Goal: Task Accomplishment & Management: Manage account settings

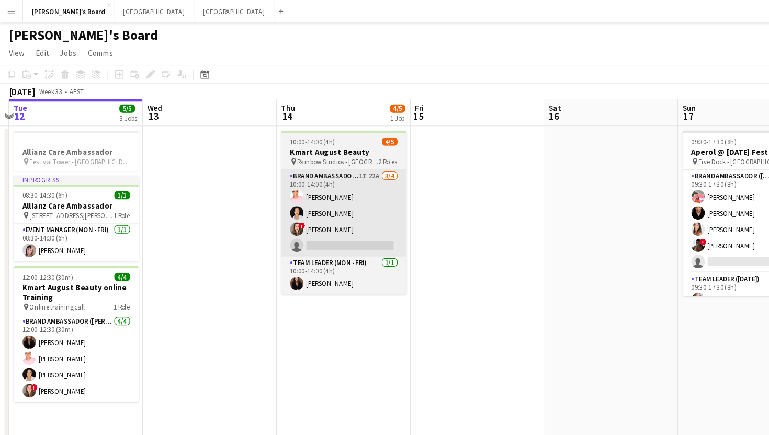
scroll to position [0, 221]
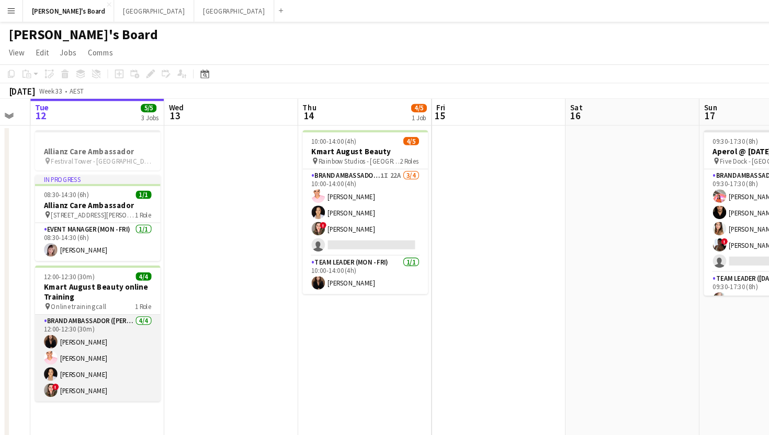
click at [79, 335] on app-card-role "Brand Ambassador (Mon - Fri) [DATE] 12:00-12:30 (30m) [PERSON_NAME] [PERSON_NAM…" at bounding box center [91, 335] width 117 height 81
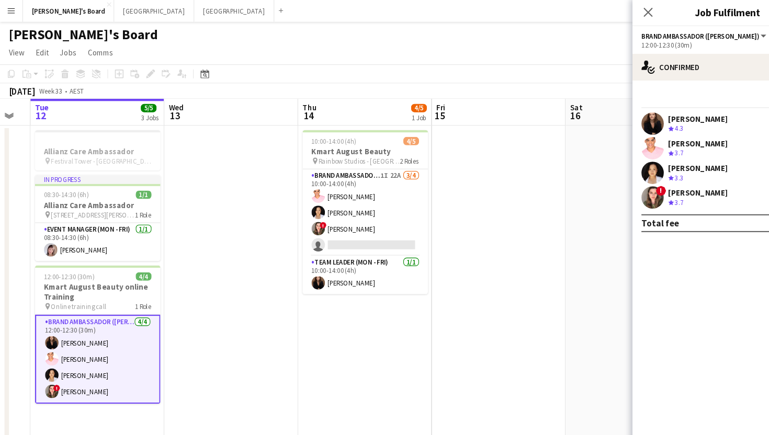
click at [655, 139] on div "[PERSON_NAME]" at bounding box center [652, 134] width 55 height 9
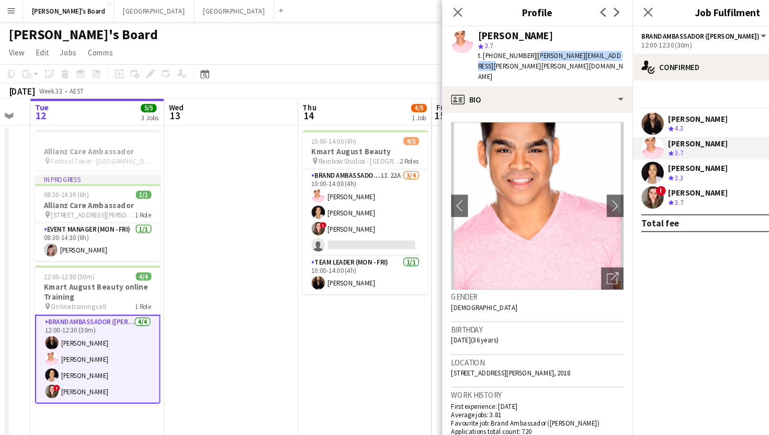
drag, startPoint x: 579, startPoint y: 52, endPoint x: 493, endPoint y: 54, distance: 85.8
click at [493, 54] on div "[PERSON_NAME] star 3.7 t. [PHONE_NUMBER] | [PERSON_NAME][EMAIL_ADDRESS][PERSON_…" at bounding box center [502, 53] width 178 height 56
copy span "[PERSON_NAME][EMAIL_ADDRESS][PERSON_NAME][PERSON_NAME][DOMAIN_NAME]"
click at [654, 152] on div "[PERSON_NAME] Crew rating 3.3" at bounding box center [680, 162] width 178 height 21
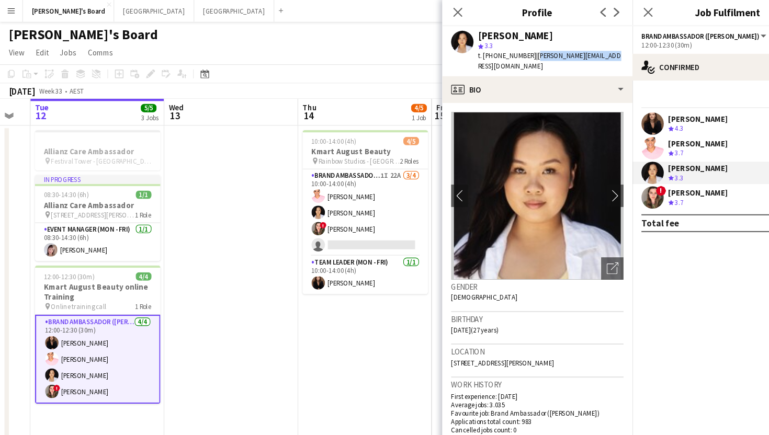
drag, startPoint x: 575, startPoint y: 54, endPoint x: 493, endPoint y: 55, distance: 81.6
click at [493, 55] on app-profile-header "[PERSON_NAME] star 3.3 t. [PHONE_NUMBER] | [PERSON_NAME][EMAIL_ADDRESS][DOMAIN_…" at bounding box center [502, 48] width 178 height 47
copy span "[PERSON_NAME][EMAIL_ADDRESS][DOMAIN_NAME]"
click at [668, 182] on div "[PERSON_NAME]" at bounding box center [652, 180] width 55 height 9
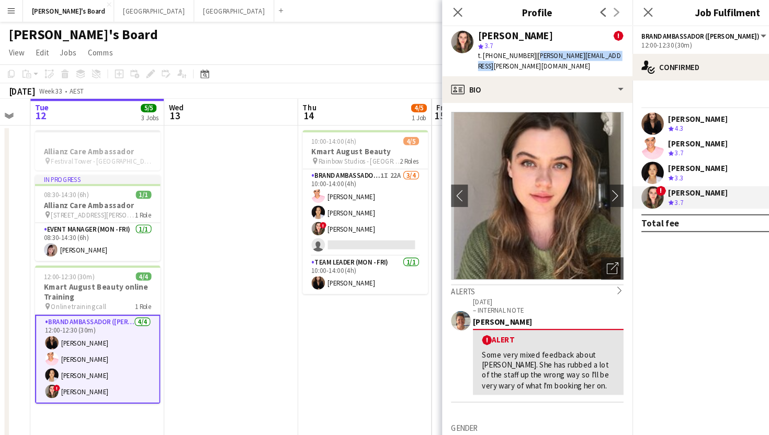
drag, startPoint x: 581, startPoint y: 51, endPoint x: 493, endPoint y: 55, distance: 87.5
click at [493, 55] on div "[PERSON_NAME] ! star 3.7 t. [PHONE_NUMBER] | [PERSON_NAME][EMAIL_ADDRESS][PERSO…" at bounding box center [502, 48] width 178 height 47
copy span "[PERSON_NAME][EMAIL_ADDRESS][PERSON_NAME][DOMAIN_NAME]"
click at [644, 181] on div "[PERSON_NAME]" at bounding box center [652, 180] width 55 height 9
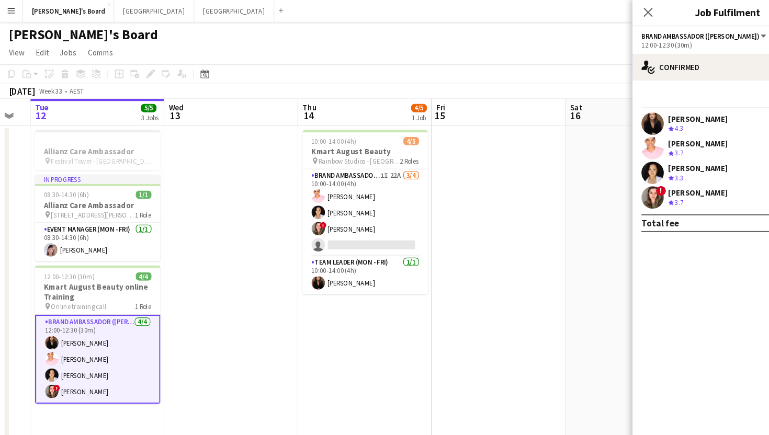
click at [644, 181] on div "[PERSON_NAME]" at bounding box center [652, 180] width 55 height 9
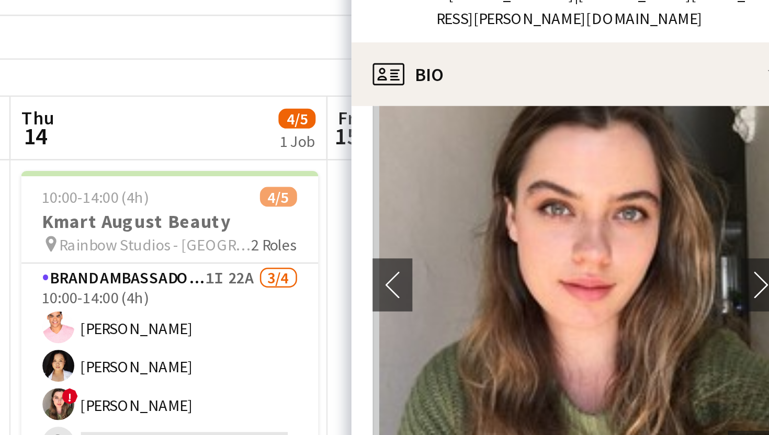
scroll to position [0, 0]
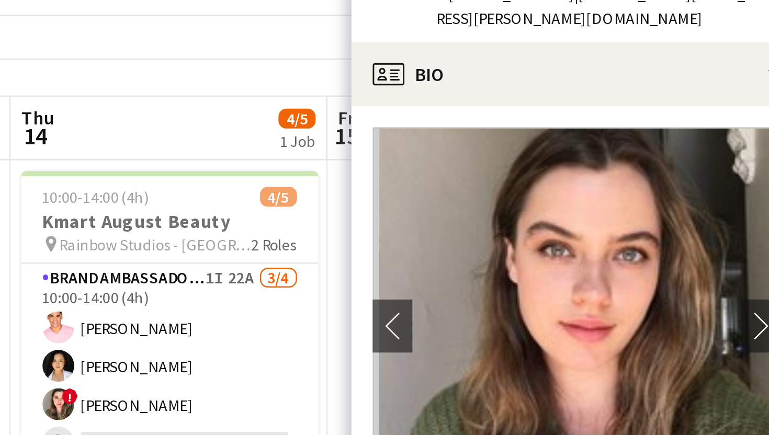
click at [372, 98] on app-board-header-date "Thu 14 4/5 1 Job" at bounding box center [341, 105] width 125 height 25
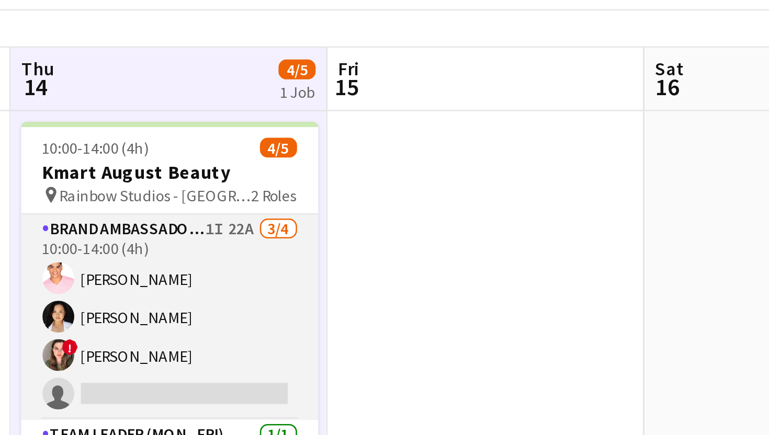
click at [323, 215] on app-card-role "Brand Ambassador (Mon - Fri) 1I 22A [DATE] 10:00-14:00 (4h) [PERSON_NAME] [PERS…" at bounding box center [341, 199] width 117 height 81
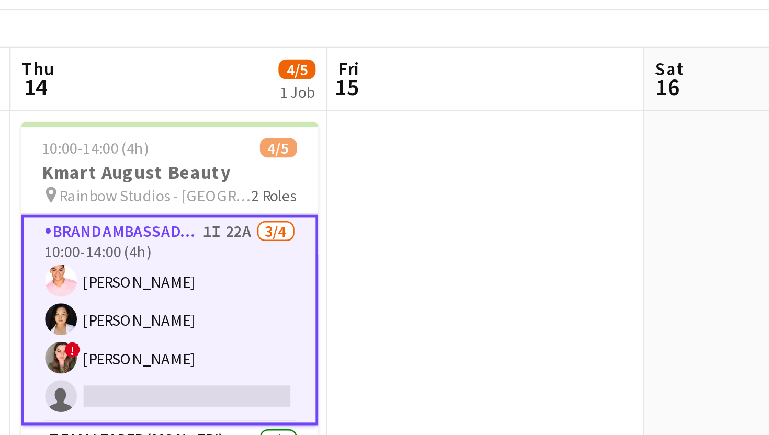
click at [339, 216] on app-card-role "Brand Ambassador (Mon - Fri) 1I 22A [DATE] 10:00-14:00 (4h) [PERSON_NAME] [PERS…" at bounding box center [341, 200] width 117 height 83
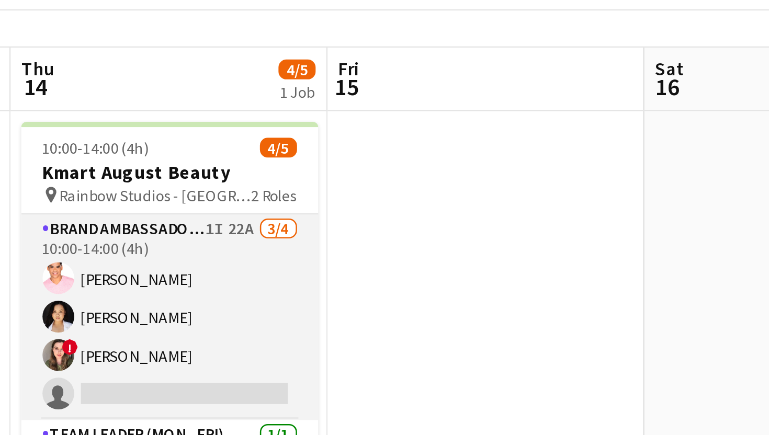
click at [339, 216] on app-card-role "Brand Ambassador (Mon - Fri) 1I 22A [DATE] 10:00-14:00 (4h) [PERSON_NAME] [PERS…" at bounding box center [341, 199] width 117 height 81
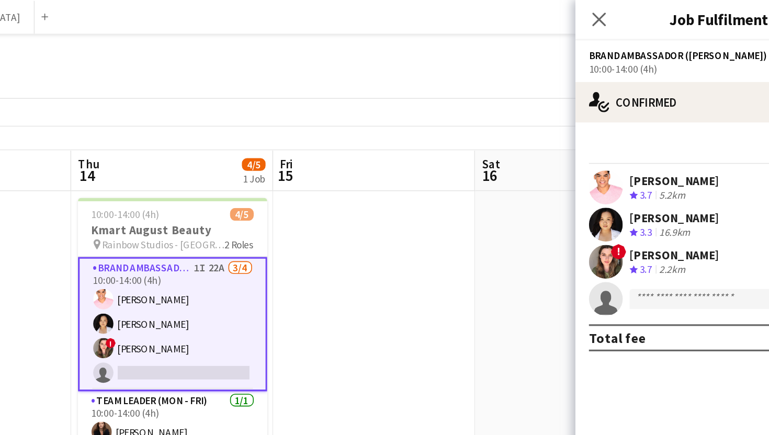
click at [654, 159] on div "[PERSON_NAME]" at bounding box center [652, 157] width 55 height 9
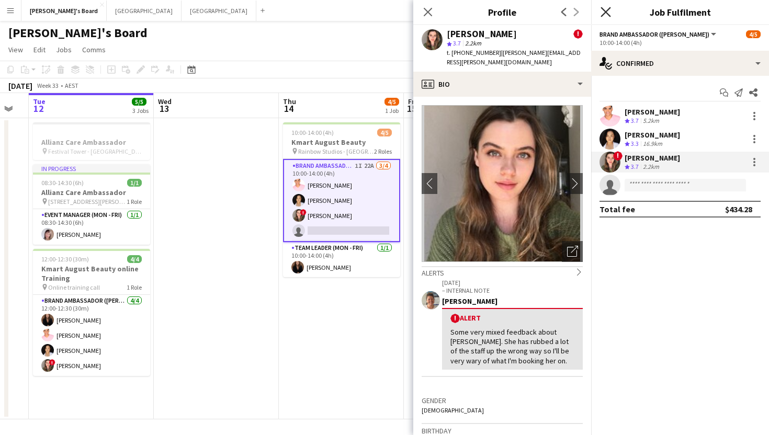
click at [605, 10] on icon "Close pop-in" at bounding box center [606, 12] width 10 height 10
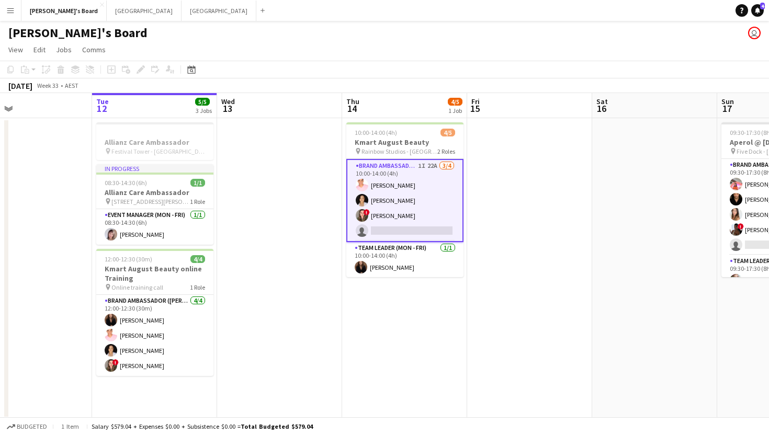
scroll to position [0, 263]
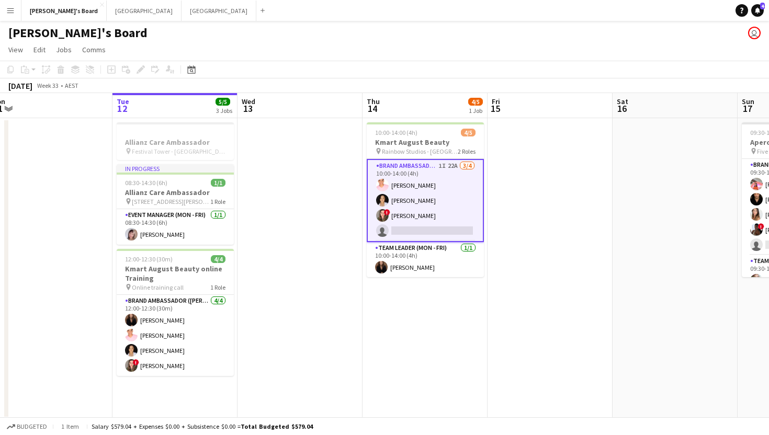
click at [436, 231] on app-card-role "Brand Ambassador (Mon - Fri) 1I 22A [DATE] 10:00-14:00 (4h) [PERSON_NAME] [PERS…" at bounding box center [425, 200] width 117 height 83
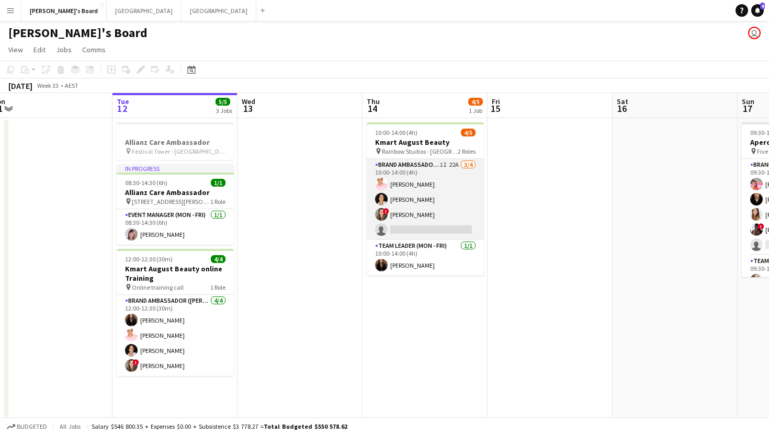
click at [434, 231] on app-card-role "Brand Ambassador (Mon - Fri) 1I 22A [DATE] 10:00-14:00 (4h) [PERSON_NAME] [PERS…" at bounding box center [425, 199] width 117 height 81
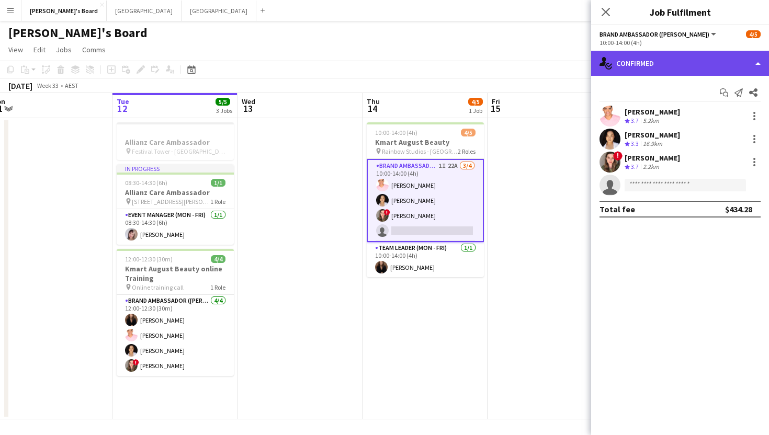
click at [632, 64] on div "single-neutral-actions-check-2 Confirmed" at bounding box center [680, 63] width 178 height 25
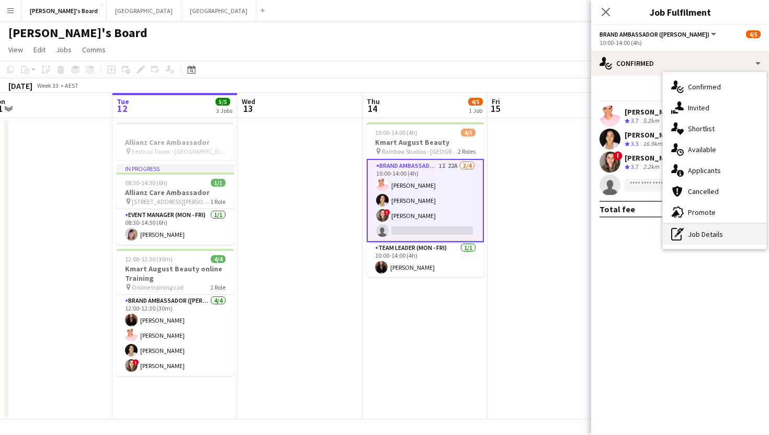
click at [680, 241] on div "pen-write Job Details" at bounding box center [715, 234] width 104 height 21
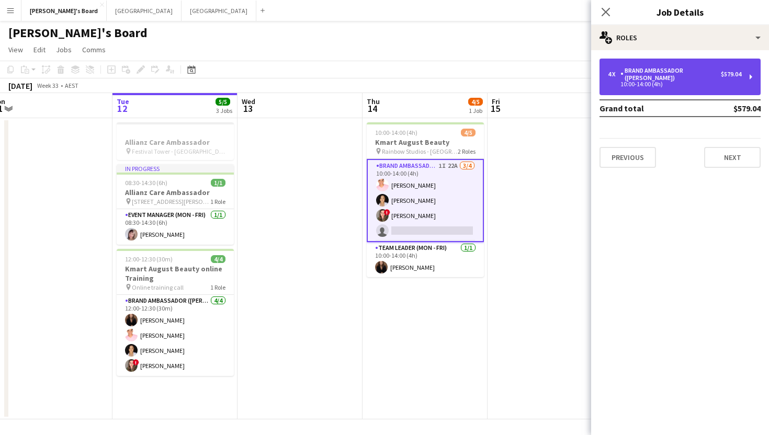
click at [678, 82] on div "10:00-14:00 (4h)" at bounding box center [674, 84] width 133 height 5
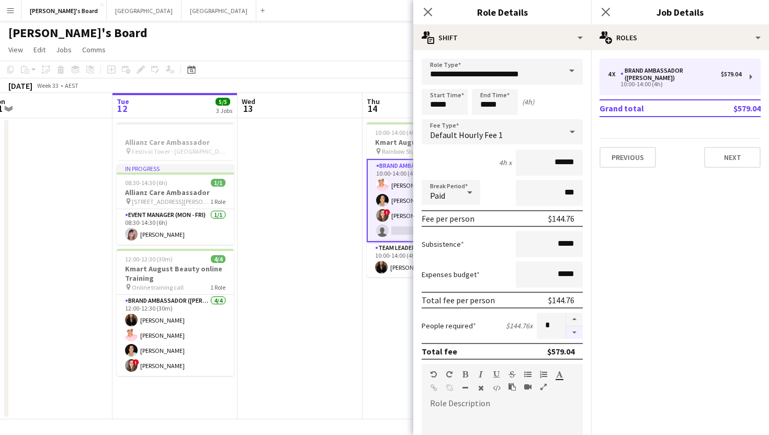
click at [577, 336] on button "button" at bounding box center [574, 332] width 17 height 13
type input "*"
click at [605, 10] on icon "Close pop-in" at bounding box center [606, 12] width 10 height 10
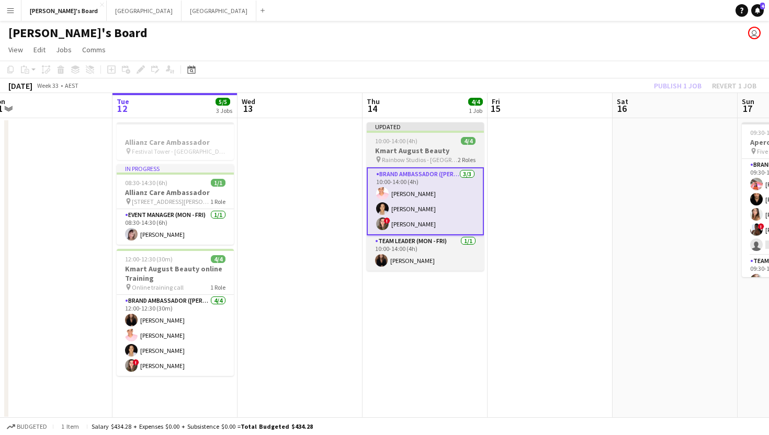
click at [443, 145] on app-job-card "Updated 10:00-14:00 (4h) 4/4 Kmart August Beauty pin Rainbow Studios - Darlingh…" at bounding box center [425, 196] width 117 height 149
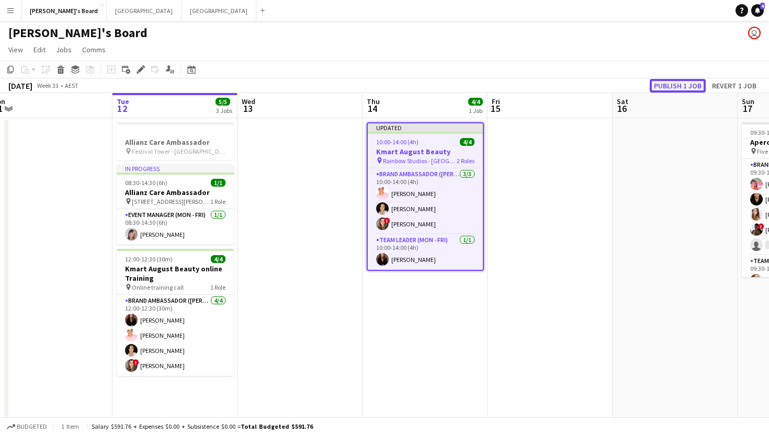
click at [677, 90] on button "Publish 1 job" at bounding box center [678, 86] width 56 height 14
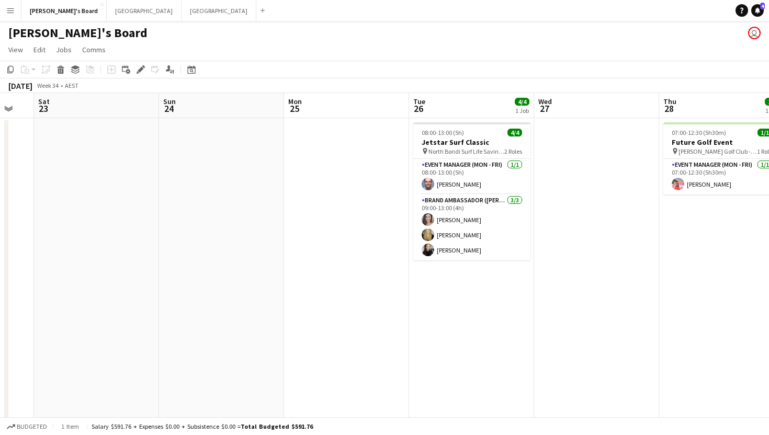
scroll to position [0, 350]
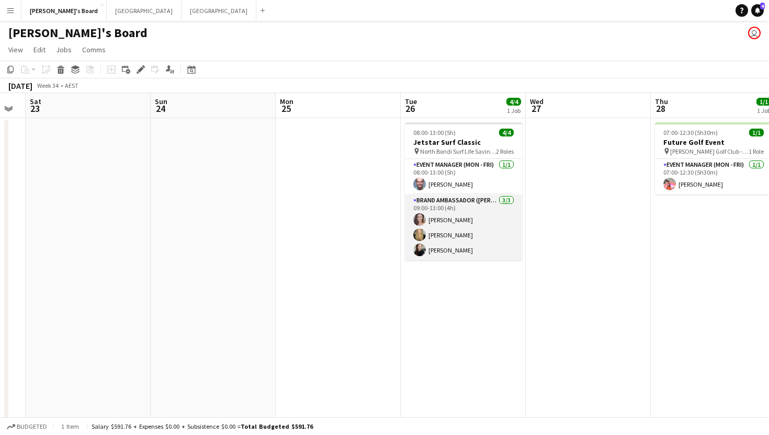
click at [483, 210] on app-card-role "Brand Ambassador (Mon - Fri) [DATE] 09:00-13:00 (4h) [PERSON_NAME] [PERSON_NAME…" at bounding box center [463, 228] width 117 height 66
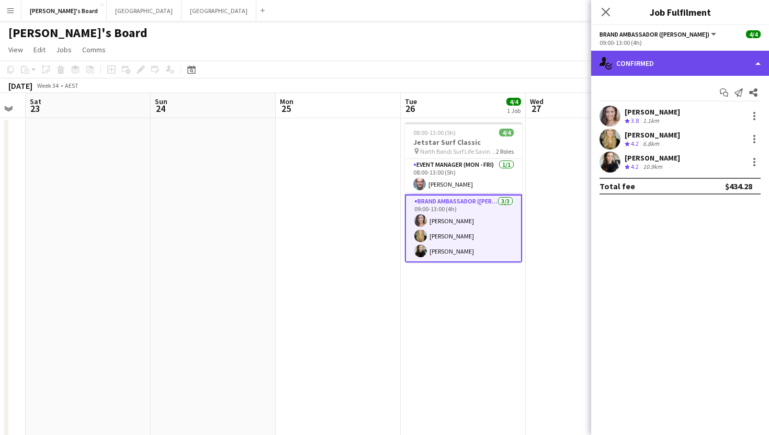
click at [680, 63] on div "single-neutral-actions-check-2 Confirmed" at bounding box center [680, 63] width 178 height 25
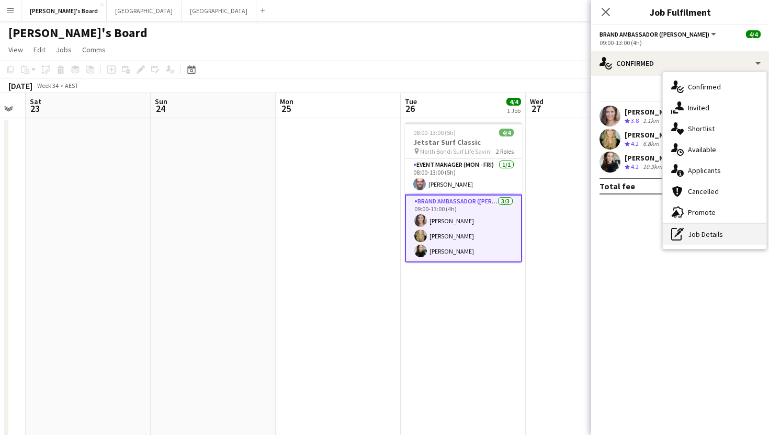
click at [699, 236] on div "pen-write Job Details" at bounding box center [715, 234] width 104 height 21
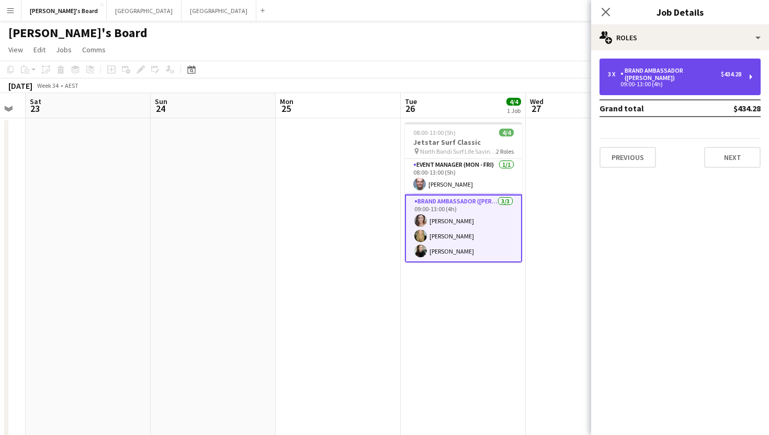
click at [674, 72] on div "Brand Ambassador ([PERSON_NAME])" at bounding box center [671, 74] width 100 height 15
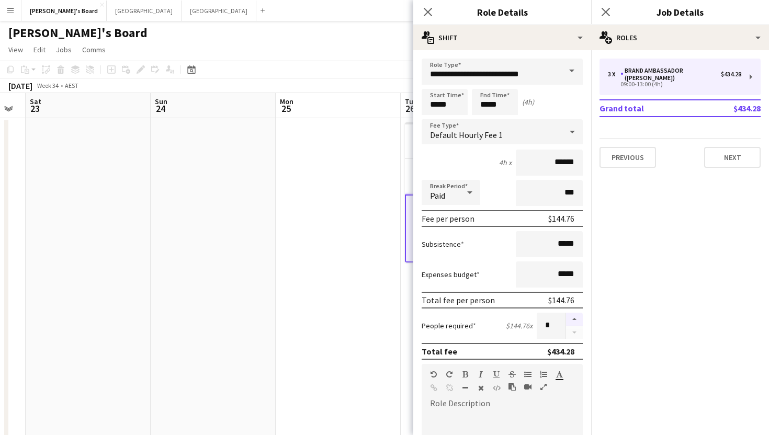
click at [574, 319] on button "button" at bounding box center [574, 320] width 17 height 14
type input "*"
click at [605, 13] on icon at bounding box center [606, 12] width 10 height 10
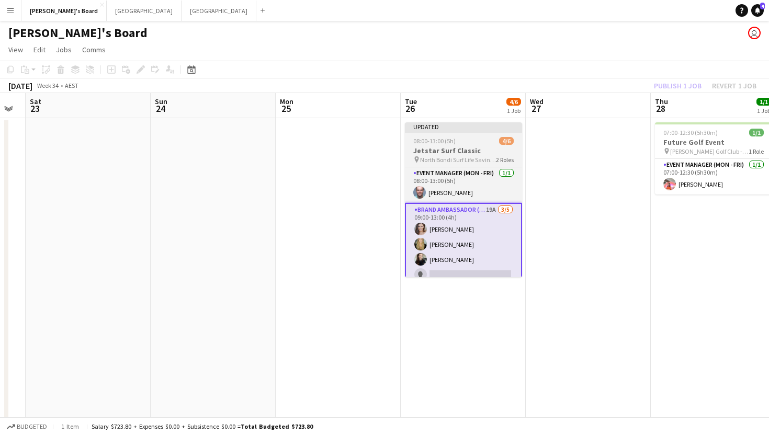
click at [475, 141] on div "08:00-13:00 (5h) 4/6" at bounding box center [463, 141] width 117 height 8
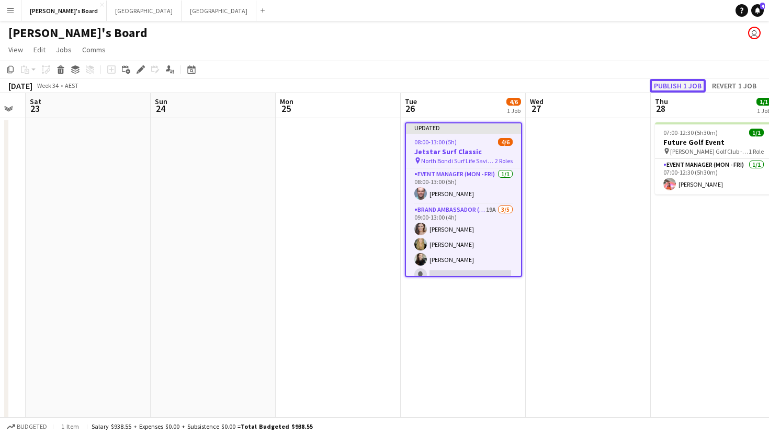
click at [664, 81] on button "Publish 1 job" at bounding box center [678, 86] width 56 height 14
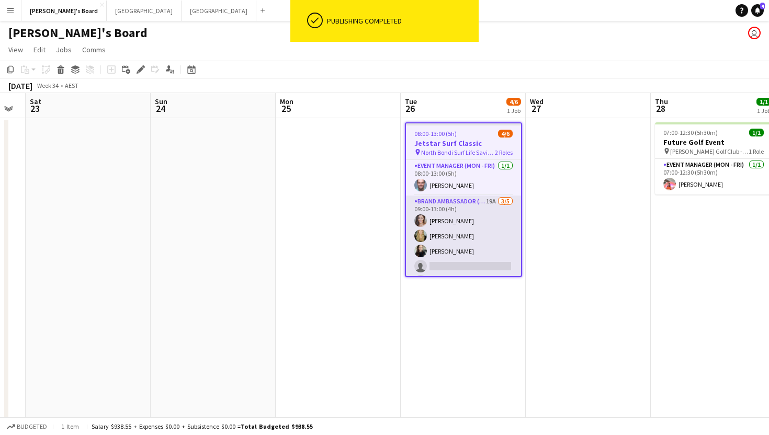
scroll to position [16, 0]
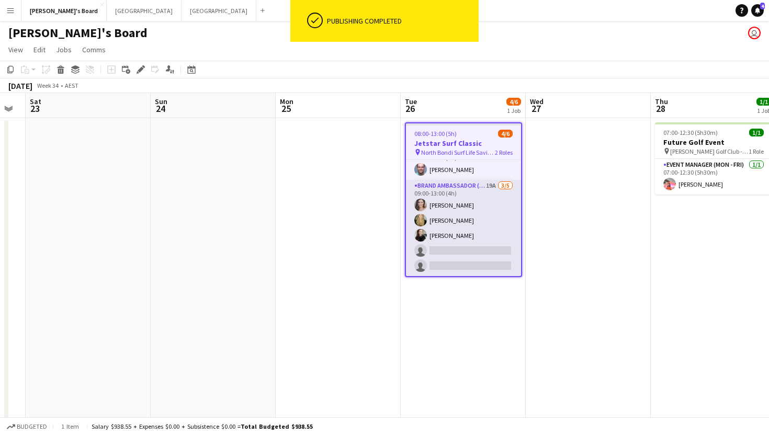
click at [438, 253] on app-card-role "Brand Ambassador (Mon - Fri) 19A [DATE] 09:00-13:00 (4h) [PERSON_NAME] [PERSON_…" at bounding box center [463, 228] width 115 height 96
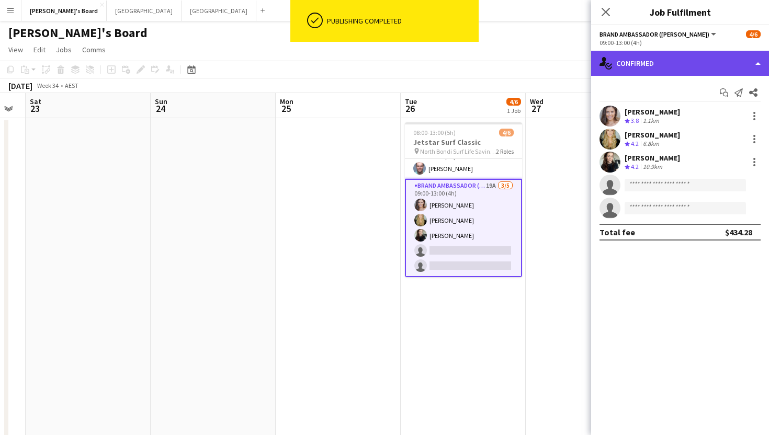
click at [647, 67] on div "single-neutral-actions-check-2 Confirmed" at bounding box center [680, 63] width 178 height 25
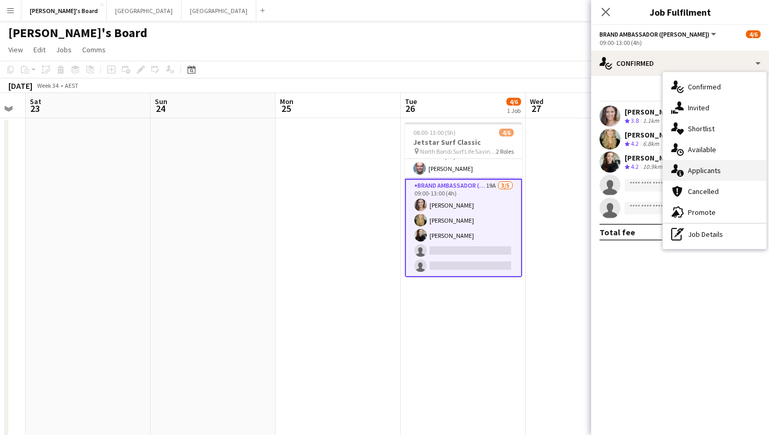
click at [700, 176] on div "single-neutral-actions-information Applicants" at bounding box center [715, 170] width 104 height 21
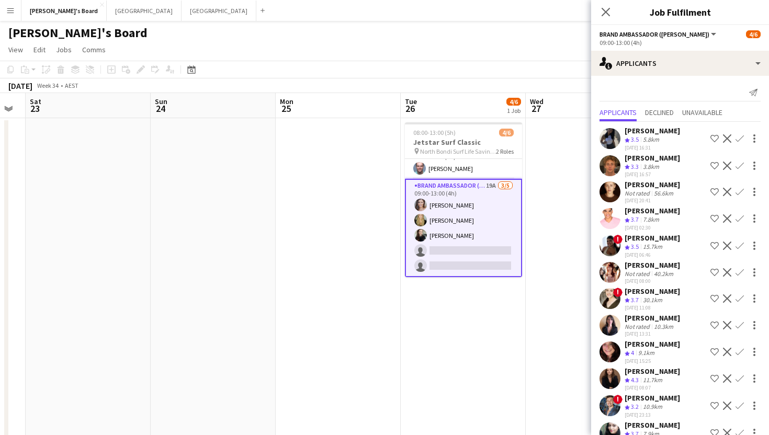
scroll to position [143, 0]
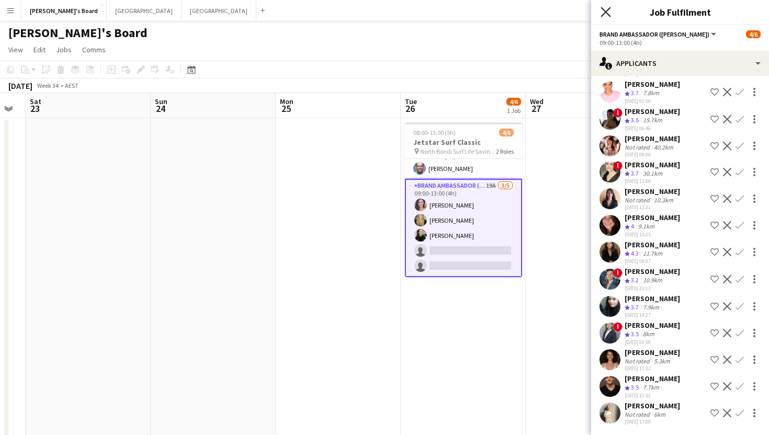
click at [602, 12] on icon "Close pop-in" at bounding box center [606, 12] width 10 height 10
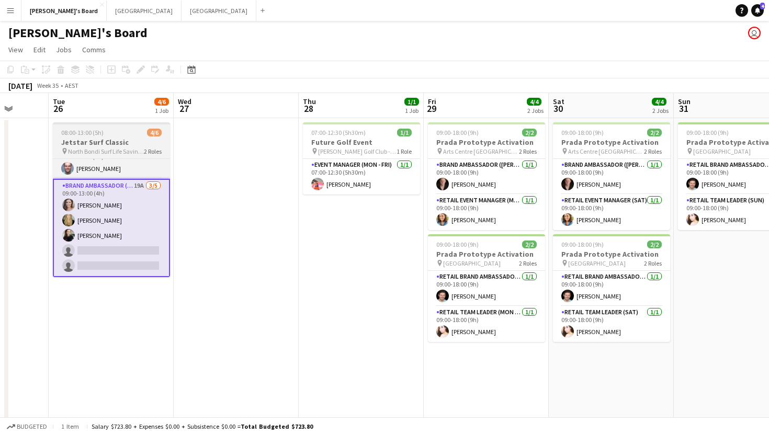
scroll to position [0, 485]
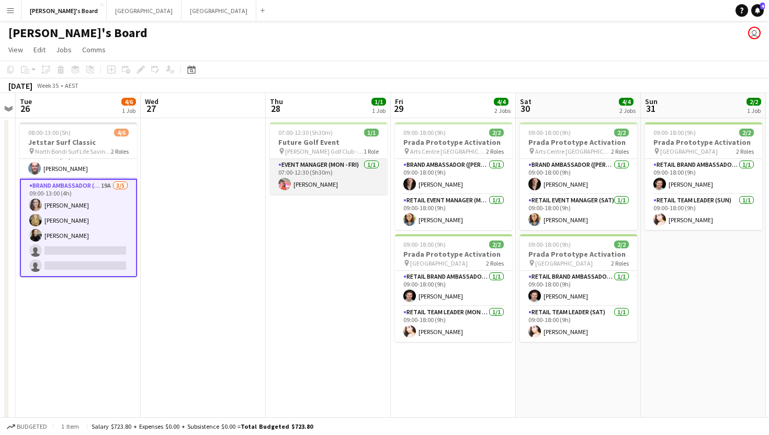
click at [307, 184] on app-card-role "Event Manager (Mon - Fri) [DATE] 07:00-12:30 (5h30m) [PERSON_NAME]" at bounding box center [328, 177] width 117 height 36
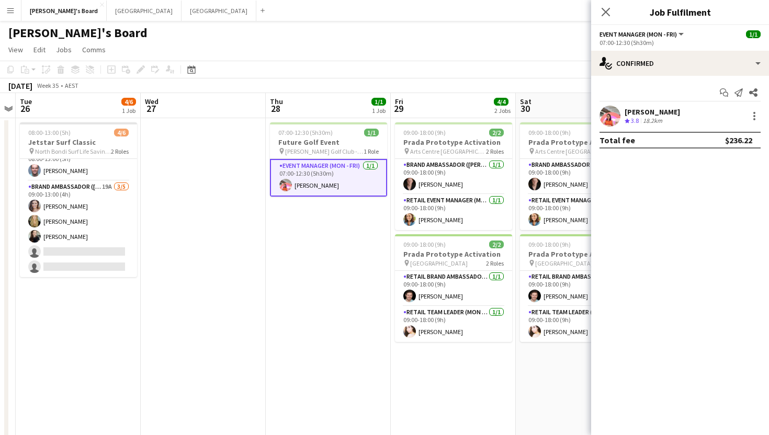
click at [650, 103] on div "Start chat Send notification Share [PERSON_NAME] Crew rating 3.8 18.2km Total f…" at bounding box center [680, 116] width 178 height 81
click at [645, 115] on div "[PERSON_NAME]" at bounding box center [652, 111] width 55 height 9
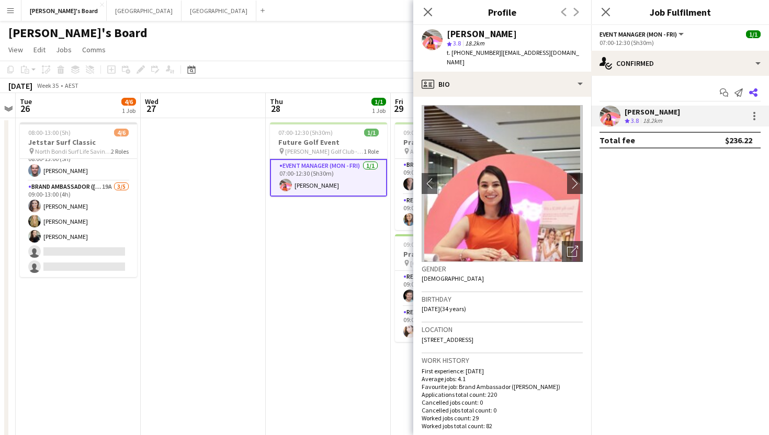
click at [751, 94] on icon at bounding box center [753, 92] width 8 height 8
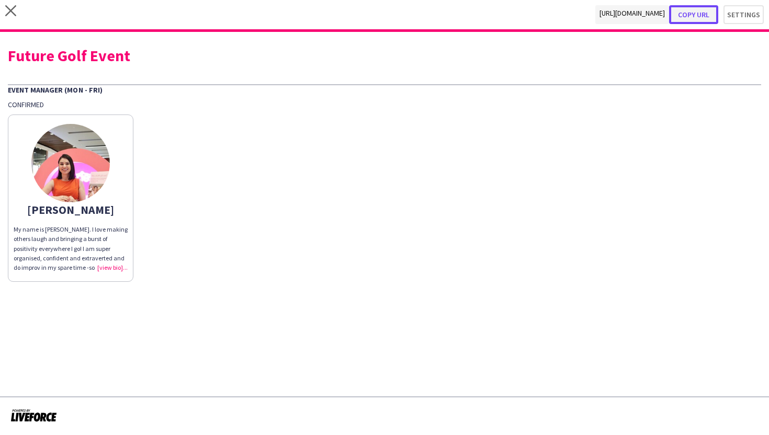
click at [694, 14] on button "Copy url" at bounding box center [693, 14] width 49 height 19
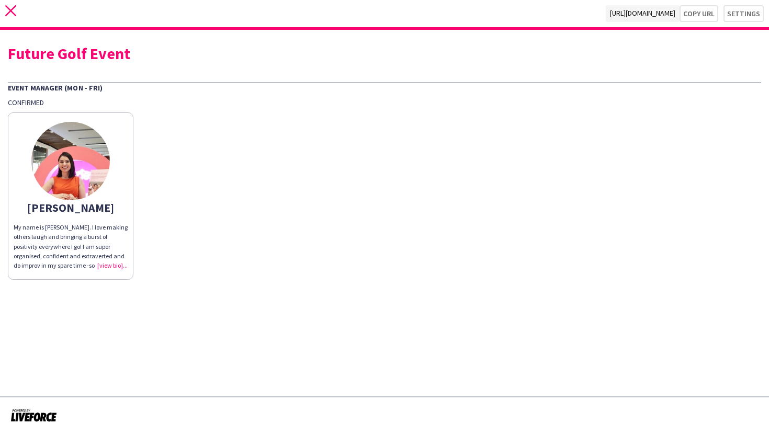
click at [12, 13] on icon "close" at bounding box center [10, 10] width 11 height 11
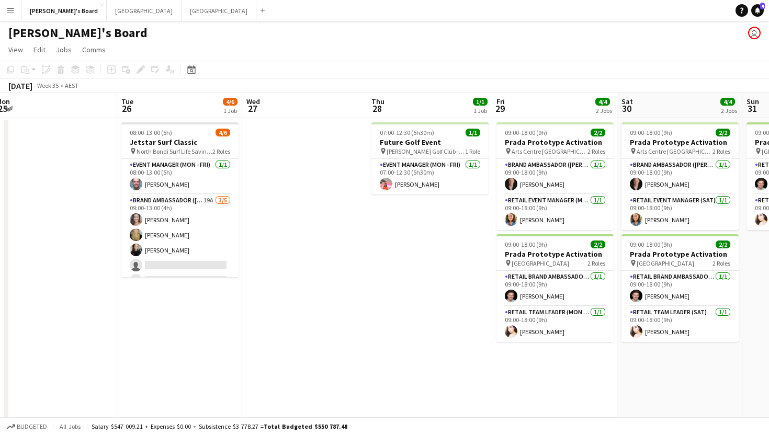
scroll to position [0, 432]
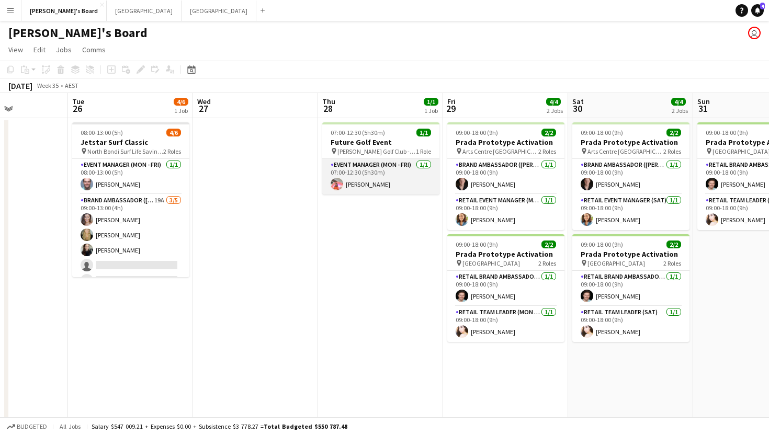
click at [357, 182] on app-card-role "Event Manager (Mon - Fri) [DATE] 07:00-12:30 (5h30m) [PERSON_NAME]" at bounding box center [380, 177] width 117 height 36
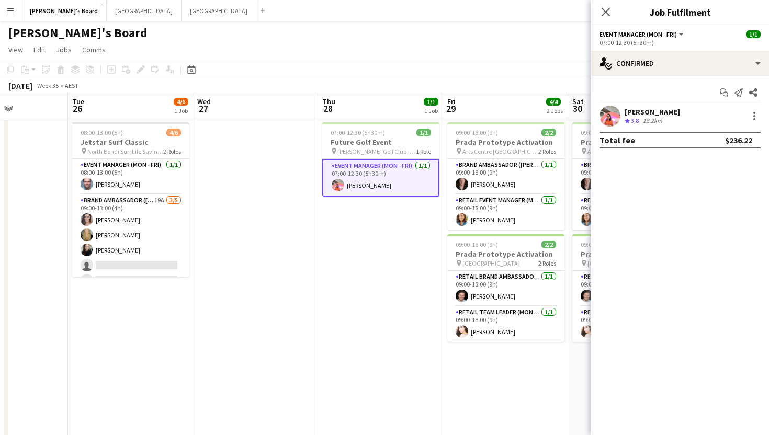
click at [659, 110] on div "[PERSON_NAME]" at bounding box center [652, 111] width 55 height 9
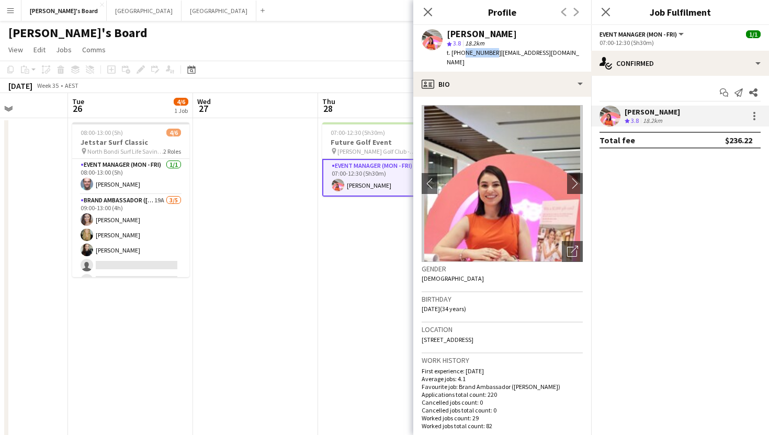
drag, startPoint x: 489, startPoint y: 55, endPoint x: 461, endPoint y: 54, distance: 28.3
click at [461, 54] on span "t. [PHONE_NUMBER]" at bounding box center [474, 53] width 54 height 8
copy span "424151991"
click at [604, 9] on icon "Close pop-in" at bounding box center [606, 12] width 10 height 10
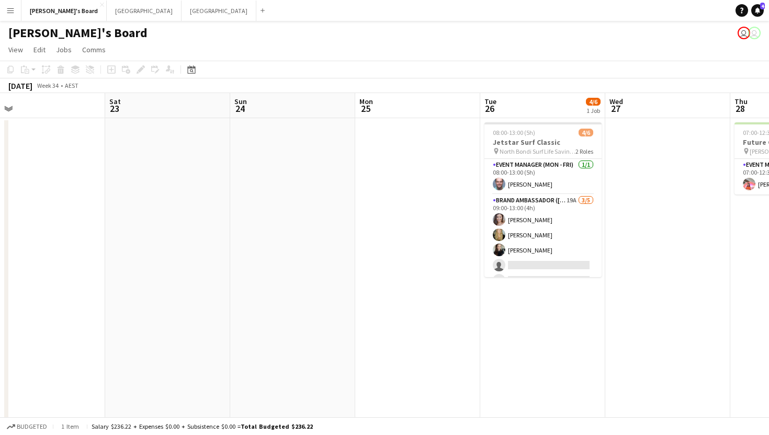
scroll to position [0, 284]
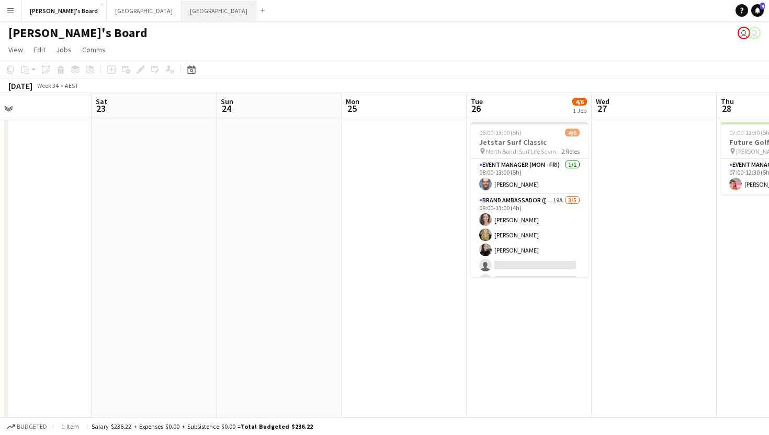
click at [182, 6] on button "Sydney Close" at bounding box center [219, 11] width 75 height 20
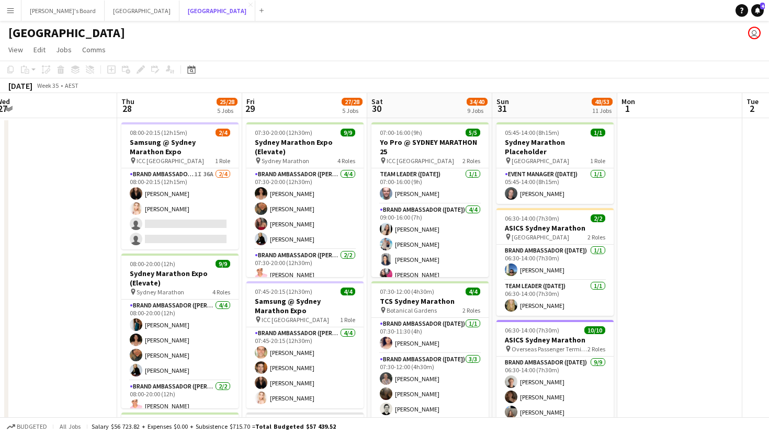
scroll to position [0, 510]
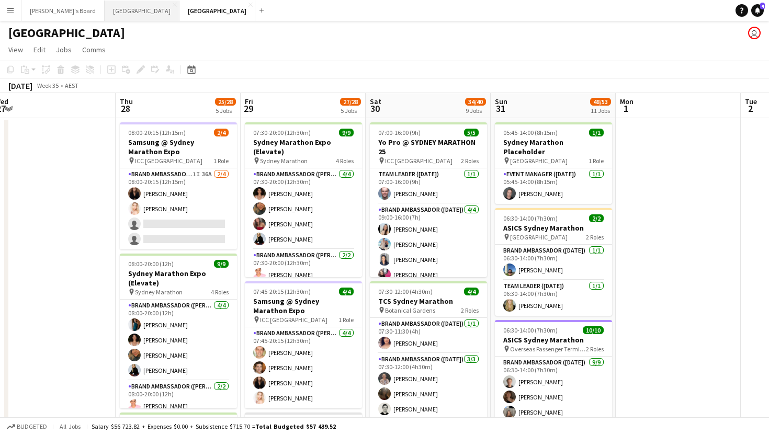
click at [107, 14] on button "Melbourne Close" at bounding box center [142, 11] width 75 height 20
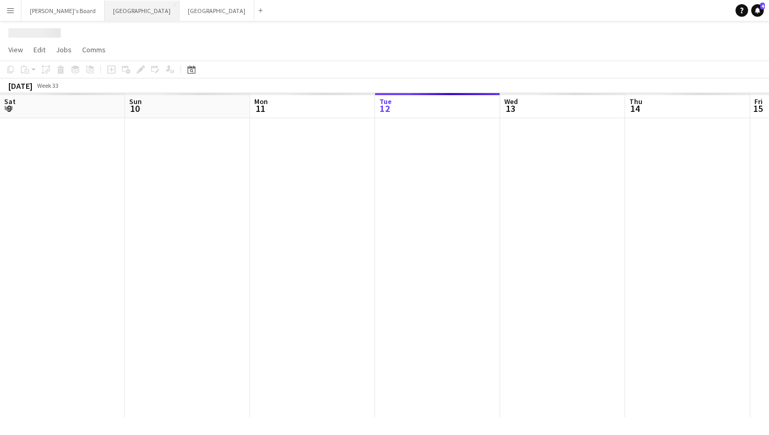
scroll to position [0, 250]
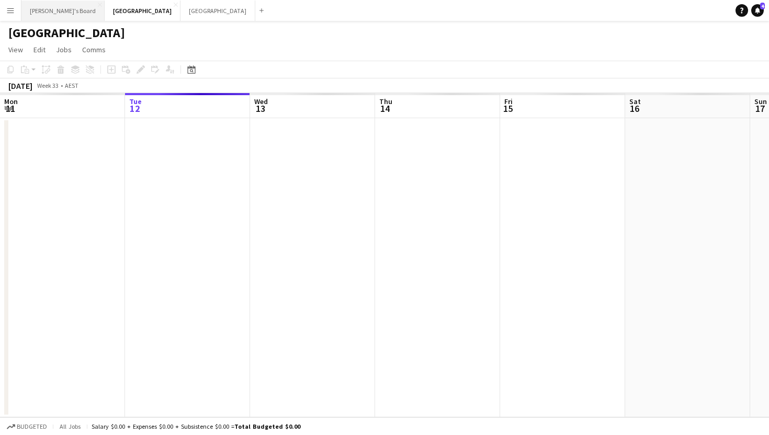
click at [45, 15] on button "Tennille's Board Close" at bounding box center [62, 11] width 83 height 20
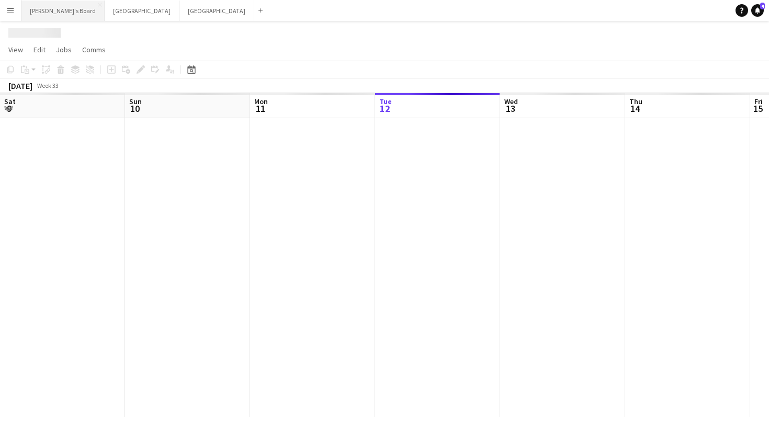
scroll to position [0, 250]
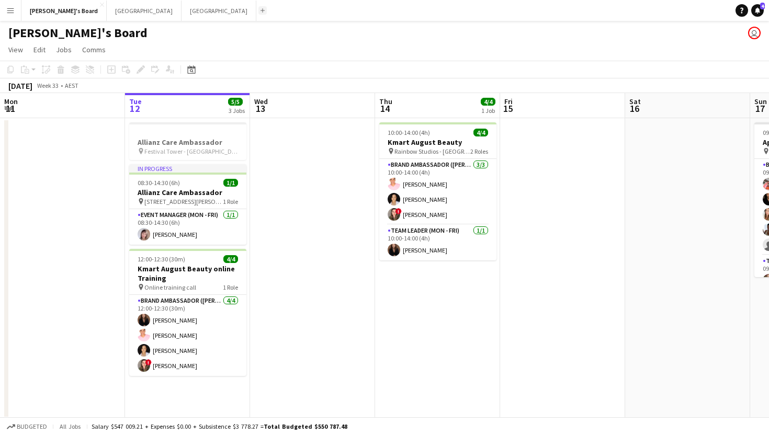
click at [261, 10] on app-icon "Add" at bounding box center [263, 10] width 4 height 4
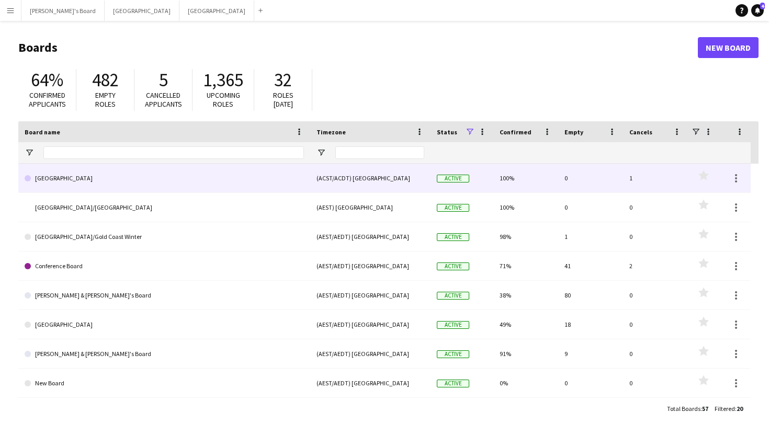
click at [53, 181] on link "[GEOGRAPHIC_DATA]" at bounding box center [164, 178] width 279 height 29
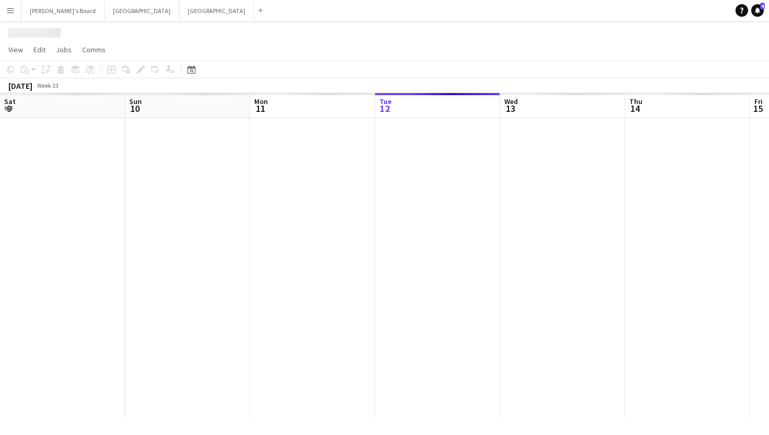
scroll to position [0, 250]
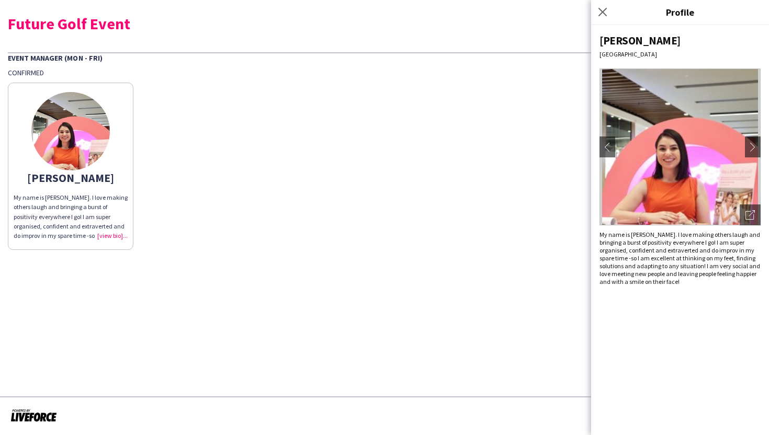
click at [745, 148] on img at bounding box center [680, 147] width 161 height 157
click at [749, 148] on app-icon "chevron-right" at bounding box center [753, 146] width 15 height 9
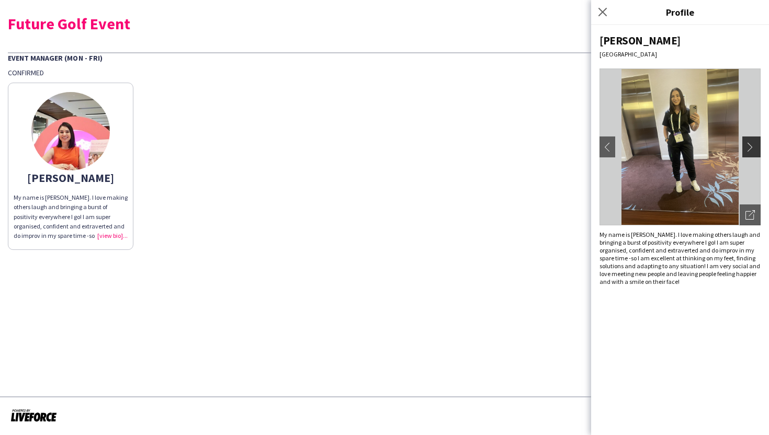
click at [753, 150] on app-icon "chevron-right" at bounding box center [753, 146] width 15 height 9
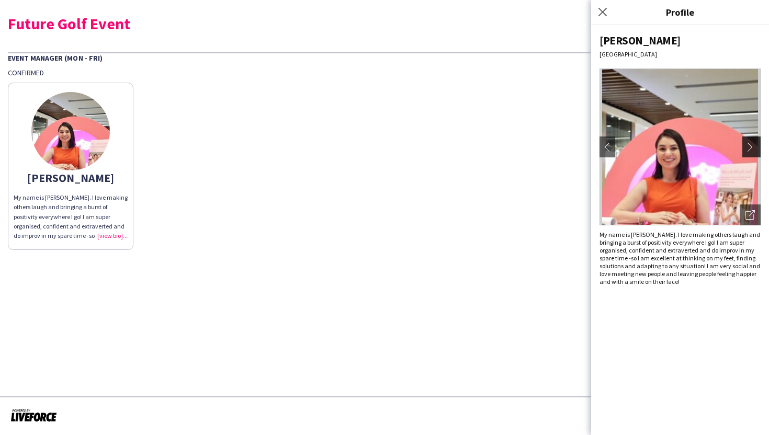
click at [753, 150] on app-icon "chevron-right" at bounding box center [753, 146] width 15 height 9
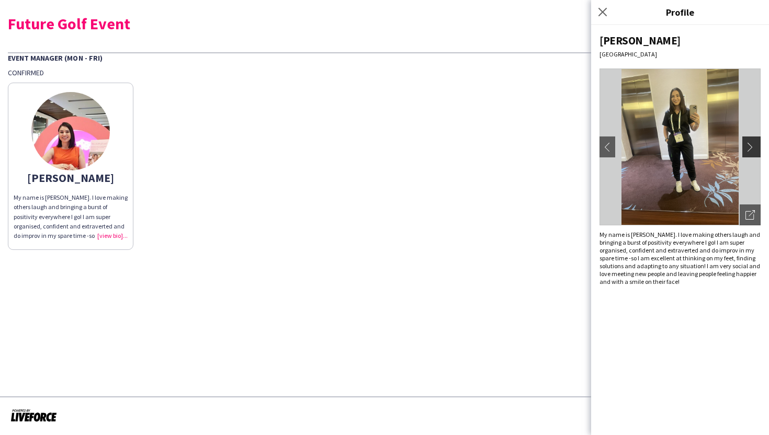
click at [753, 150] on app-icon "chevron-right" at bounding box center [753, 146] width 15 height 9
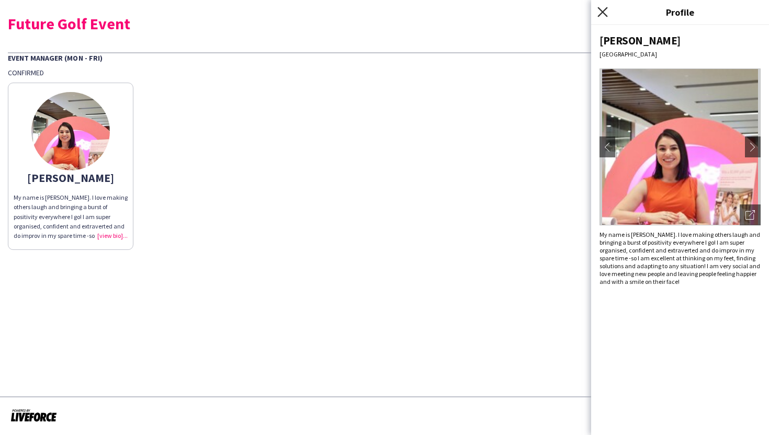
click at [601, 16] on icon "Close pop-in" at bounding box center [603, 12] width 10 height 10
